Goal: Transaction & Acquisition: Purchase product/service

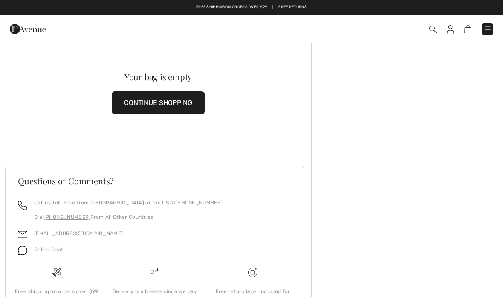
click at [434, 27] on img at bounding box center [432, 29] width 7 height 7
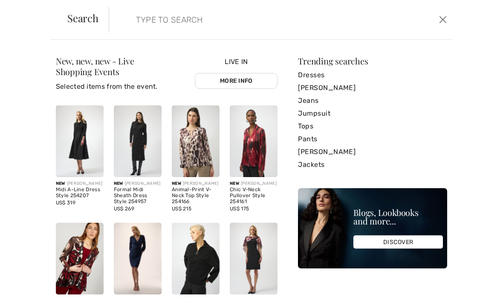
click at [259, 156] on img at bounding box center [254, 141] width 48 height 72
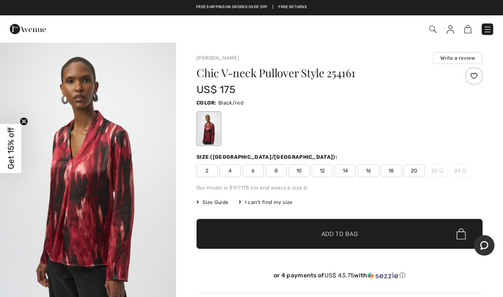
click at [324, 170] on span "12" at bounding box center [321, 170] width 21 height 13
click at [354, 229] on span "Add to Bag" at bounding box center [339, 233] width 37 height 9
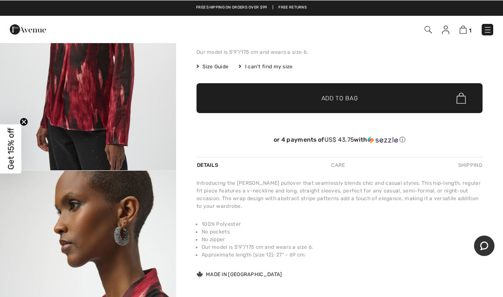
scroll to position [135, 0]
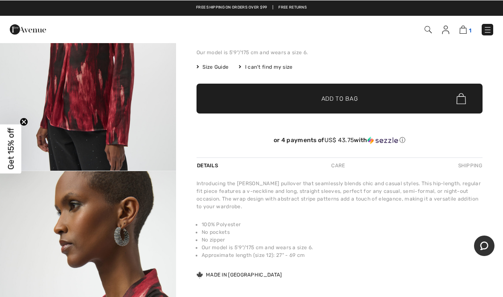
click at [463, 32] on img at bounding box center [462, 29] width 7 height 8
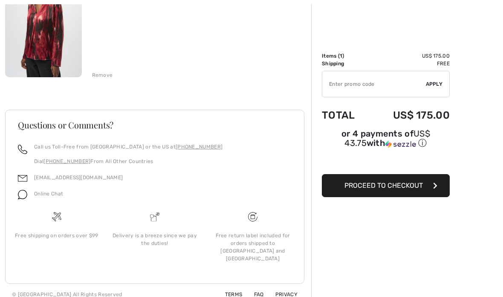
scroll to position [150, 0]
click at [108, 76] on div "Remove" at bounding box center [102, 75] width 21 height 8
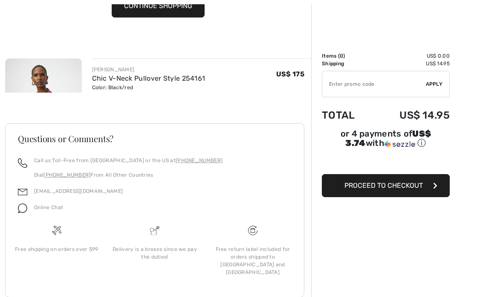
scroll to position [109, 0]
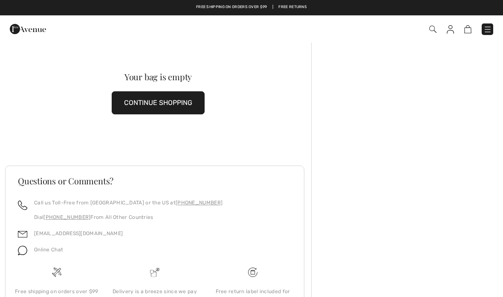
click at [147, 104] on button "CONTINUE SHOPPING" at bounding box center [158, 102] width 93 height 23
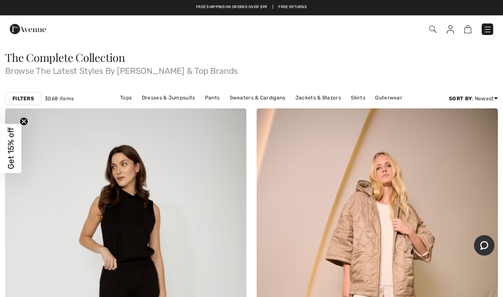
click at [18, 140] on span "Get 15% off" at bounding box center [10, 148] width 21 height 49
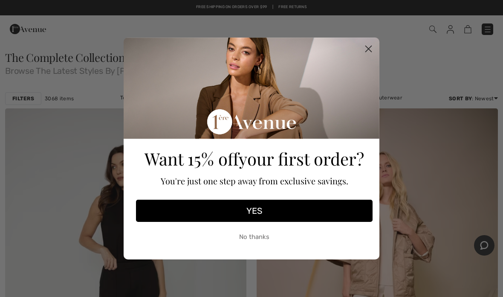
click at [370, 48] on circle "Close dialog" at bounding box center [368, 49] width 14 height 14
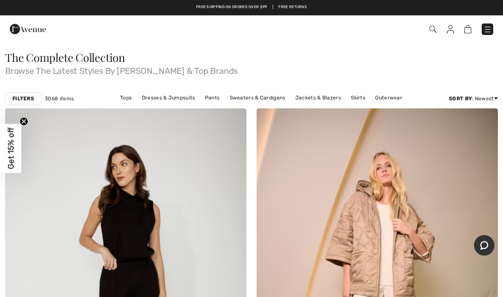
click at [28, 101] on strong "Filters" at bounding box center [23, 99] width 22 height 8
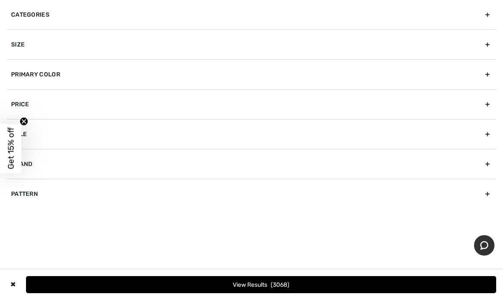
click at [489, 167] on div "Brand" at bounding box center [251, 164] width 489 height 30
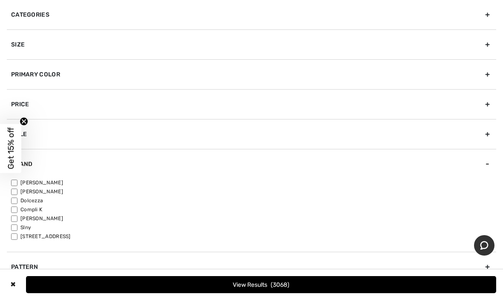
click at [15, 236] on input"] "1ère Avenue" at bounding box center [14, 236] width 6 height 6
checkbox input"] "true"
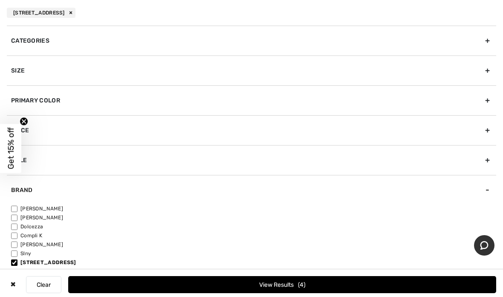
click at [328, 286] on button "View Results 4" at bounding box center [282, 284] width 428 height 17
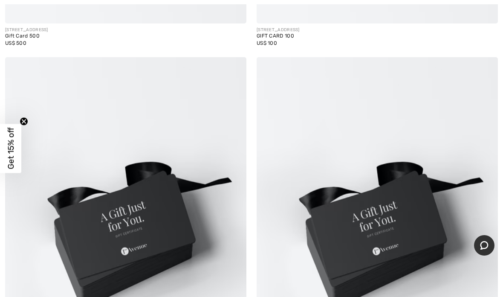
scroll to position [588, 0]
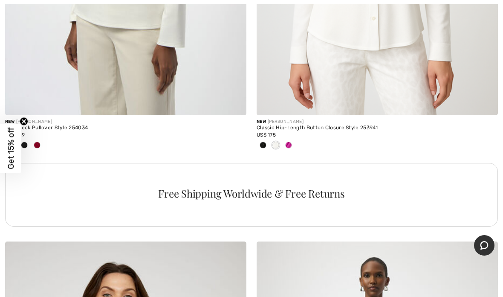
scroll to position [7422, 0]
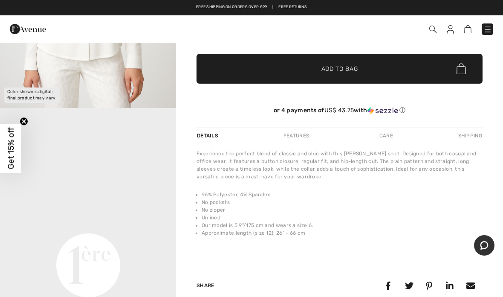
scroll to position [199, 0]
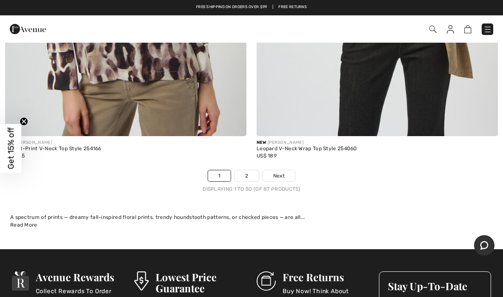
scroll to position [10403, 0]
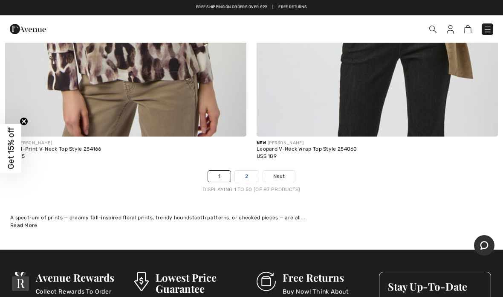
click at [245, 170] on link "2" at bounding box center [246, 175] width 23 height 11
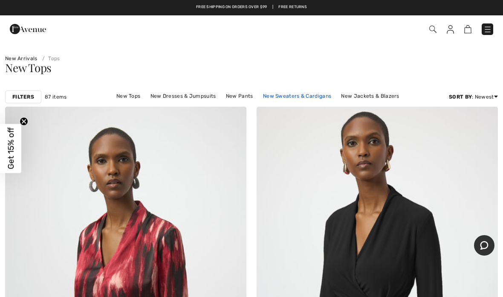
click at [310, 98] on link "New Sweaters & Cardigans" at bounding box center [297, 95] width 77 height 11
